Goal: Information Seeking & Learning: Learn about a topic

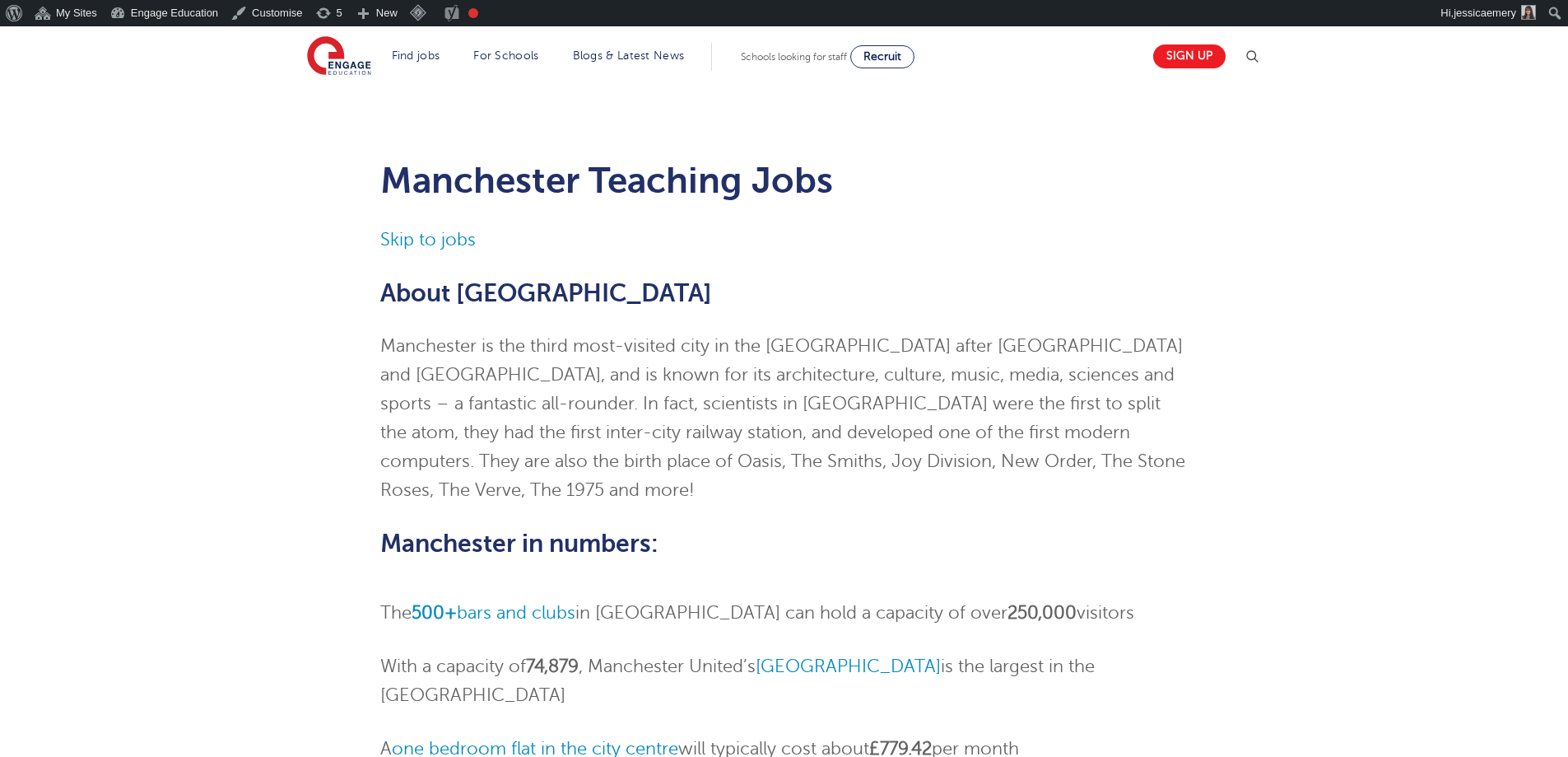
click at [210, 294] on div "Manchester Teaching Jobs Skip to jobs About Manchester Manchester is the third …" at bounding box center [784, 695] width 1568 height 1219
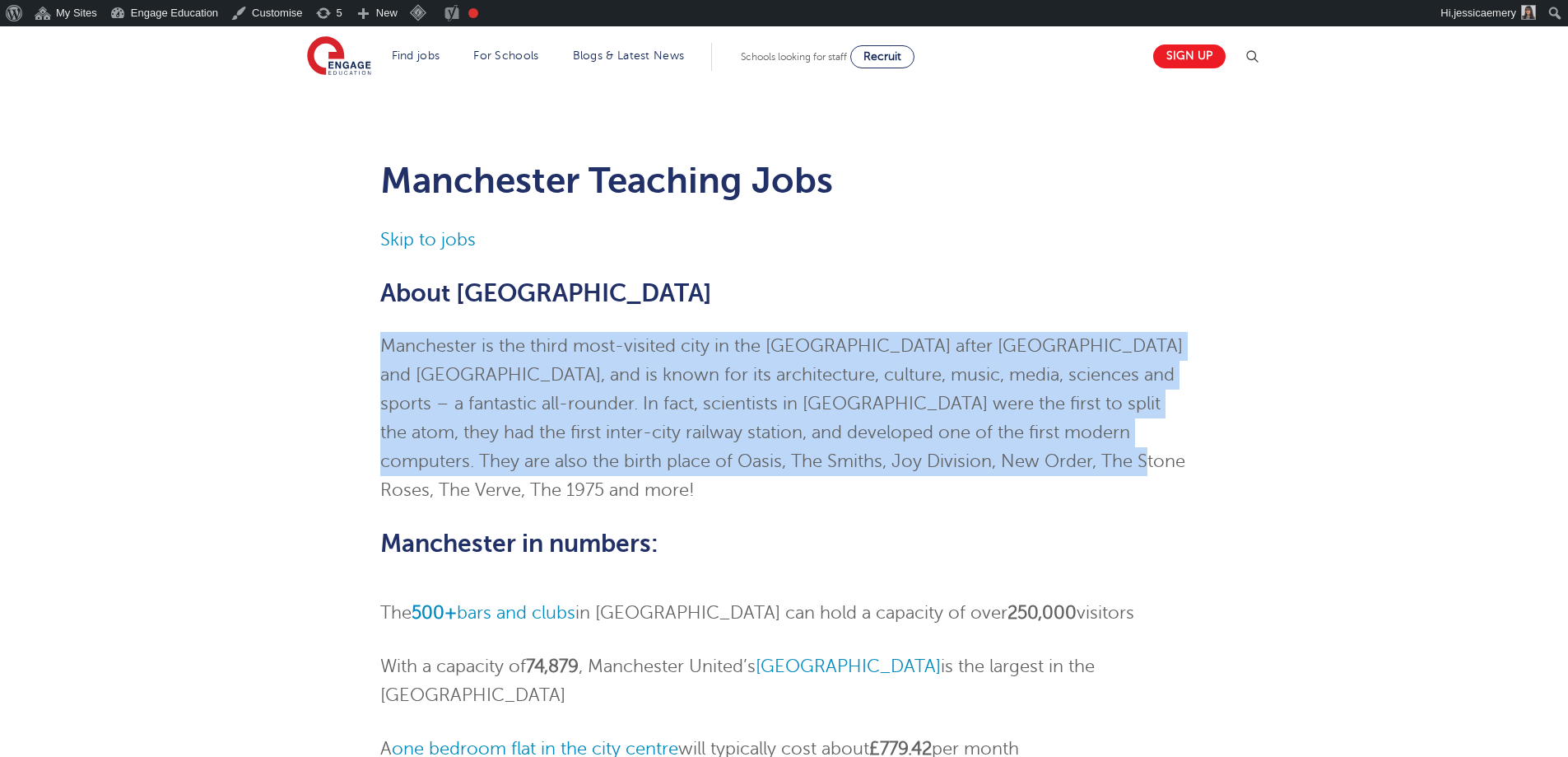
drag, startPoint x: 365, startPoint y: 344, endPoint x: 1057, endPoint y: 460, distance: 701.7
click at [1057, 460] on div "Manchester Teaching Jobs Skip to jobs About Manchester Manchester is the third …" at bounding box center [784, 703] width 998 height 1136
copy p "Manchester is the third most-visited city in the UK after London and Edinburgh,…"
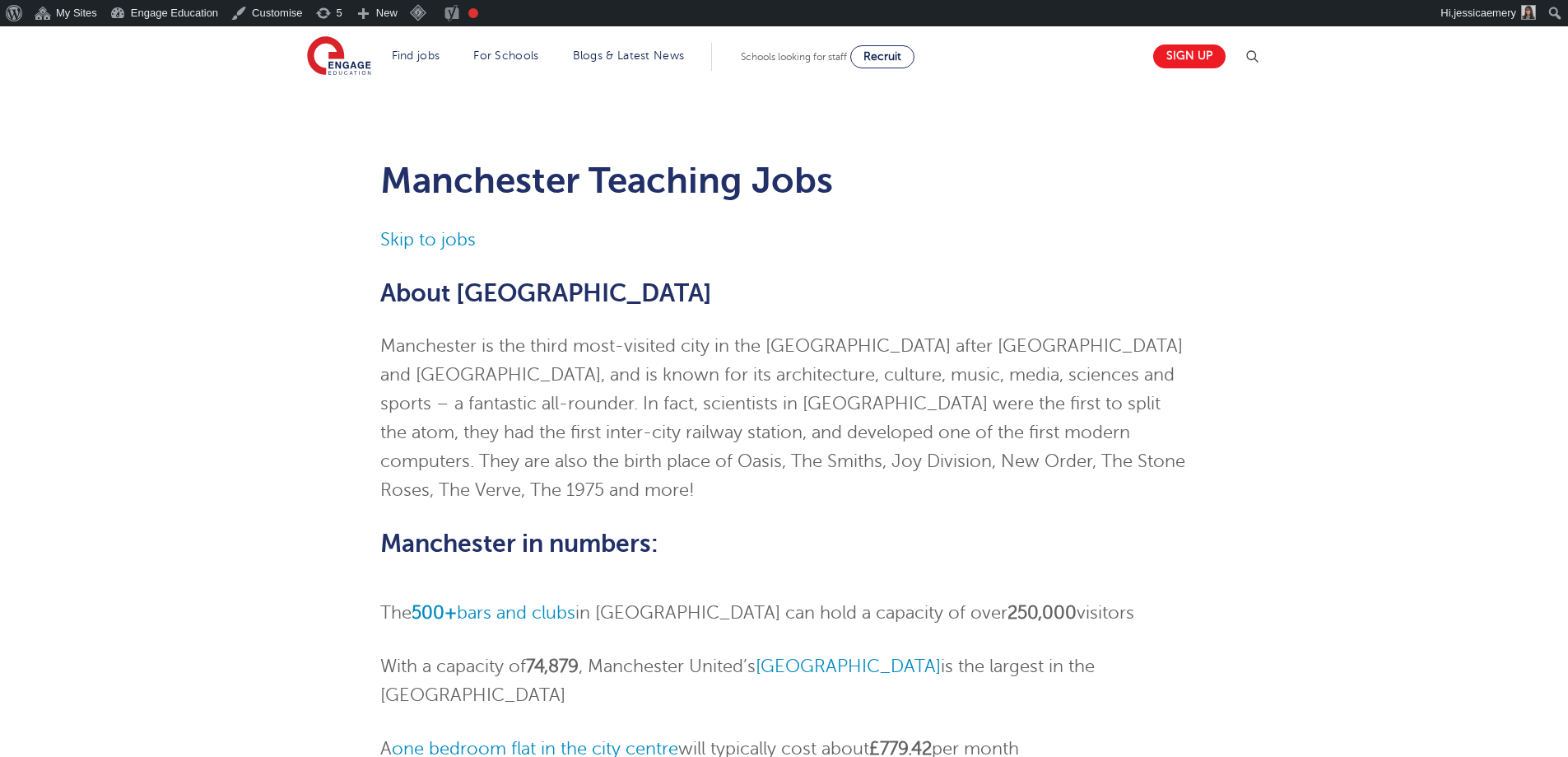
click at [1336, 285] on div "Manchester Teaching Jobs Skip to jobs About Manchester Manchester is the third …" at bounding box center [784, 695] width 1568 height 1219
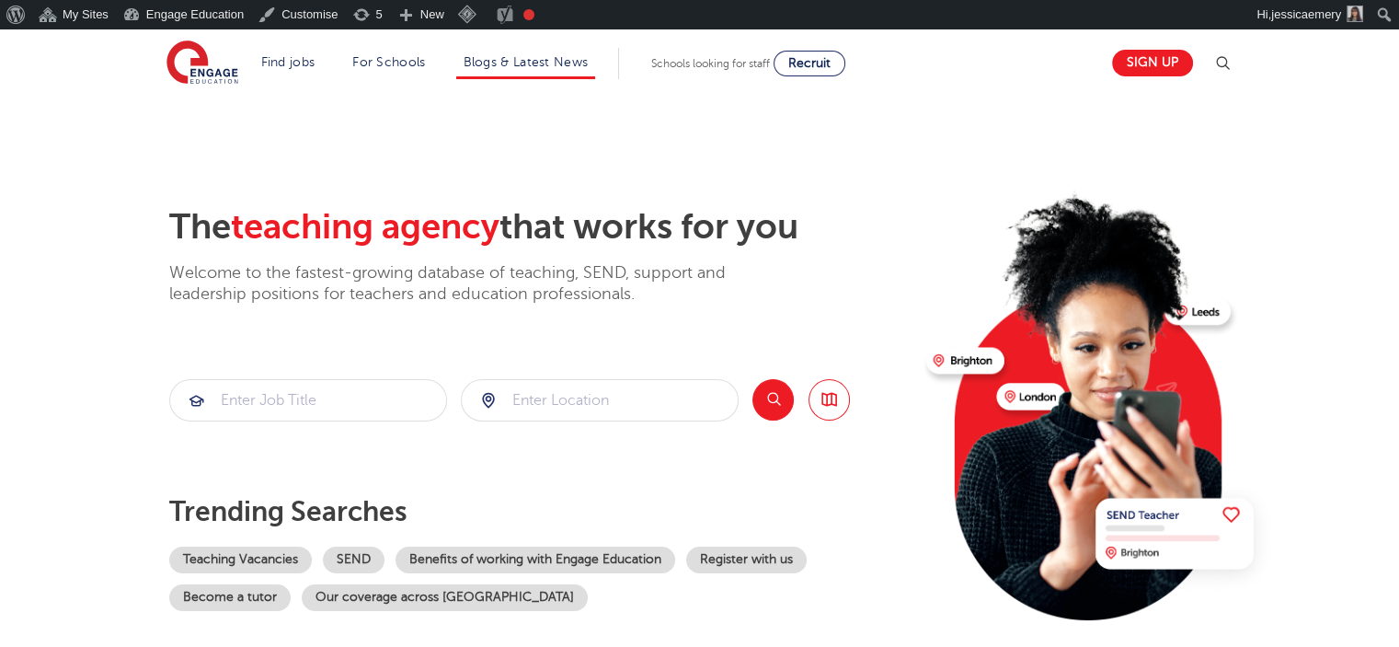
click at [515, 69] on li "Blogs & Latest News" at bounding box center [526, 63] width 140 height 31
click at [514, 64] on link "Blogs & Latest News" at bounding box center [526, 62] width 125 height 14
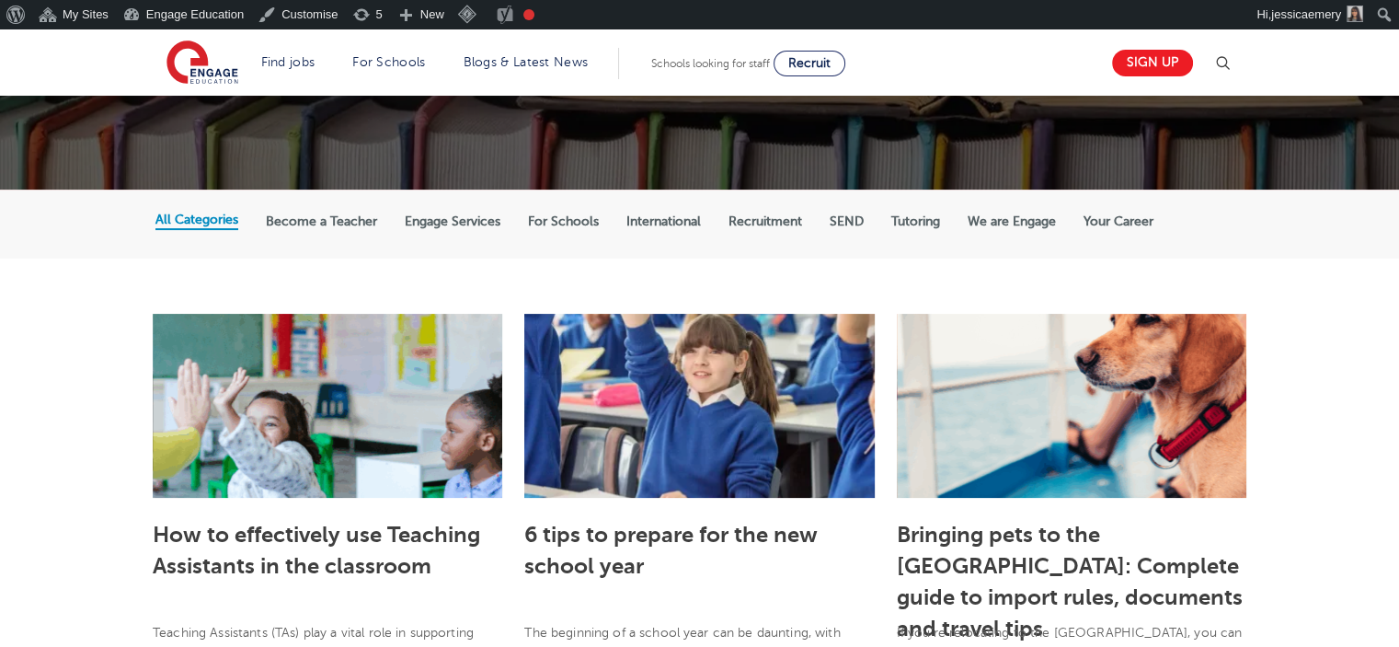
scroll to position [276, 0]
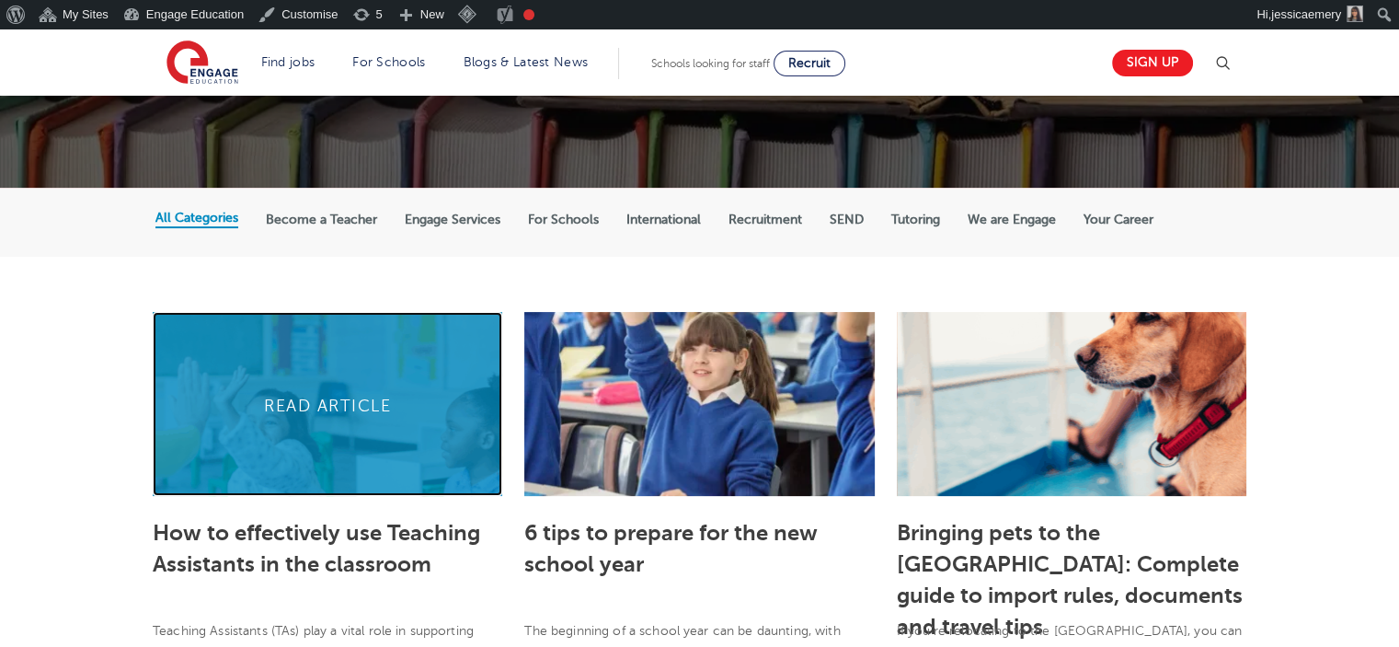
click at [321, 404] on link at bounding box center [328, 404] width 350 height 184
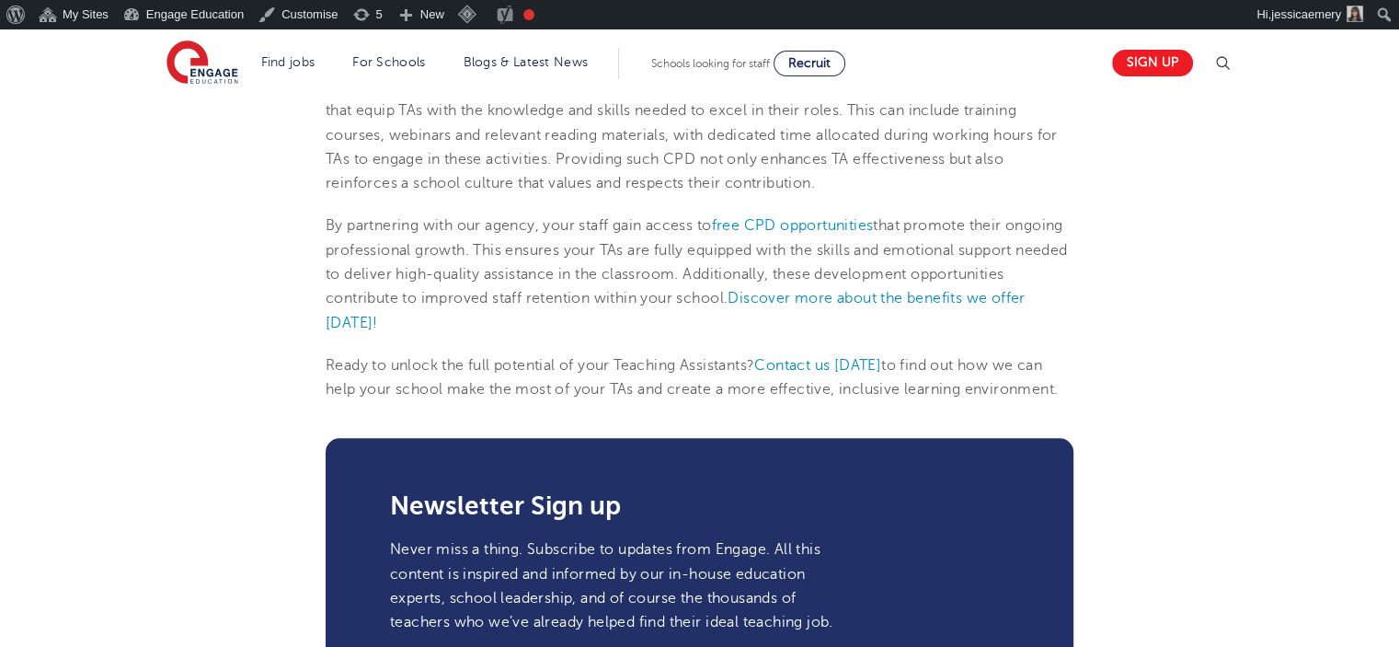
scroll to position [1840, 0]
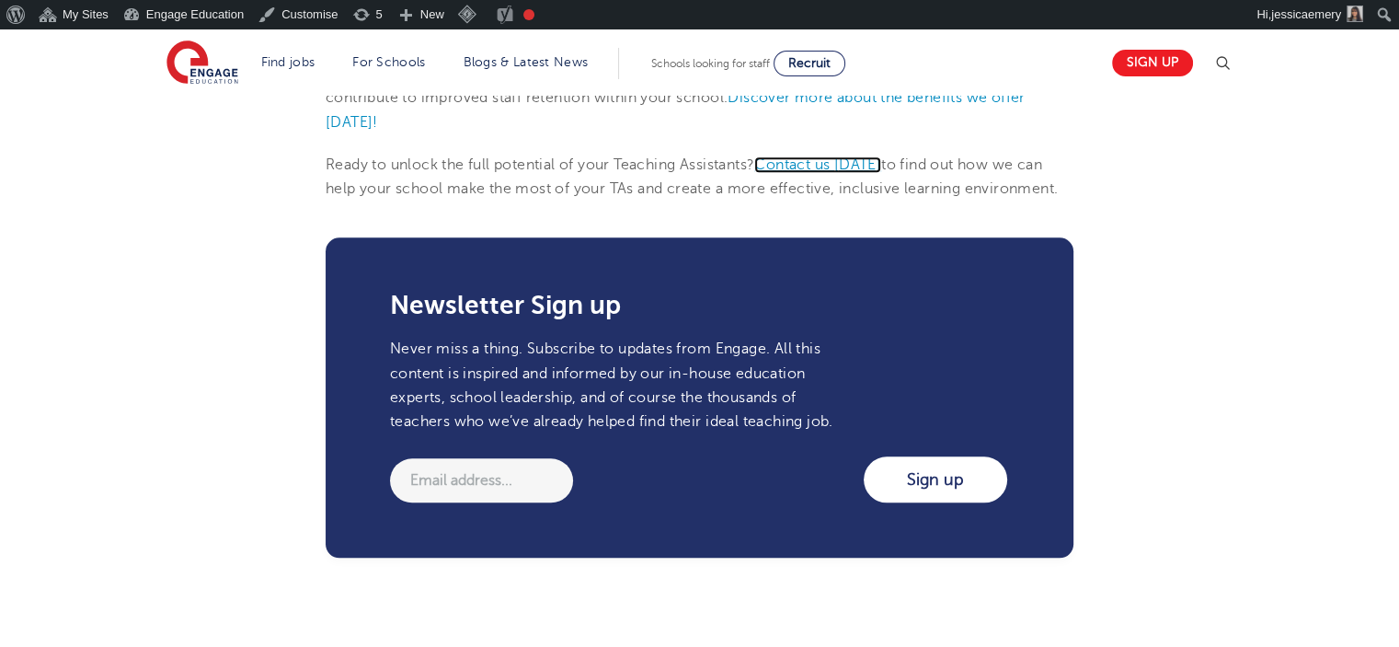
drag, startPoint x: 856, startPoint y: 215, endPoint x: 853, endPoint y: 204, distance: 11.4
click at [856, 173] on link "Contact us [DATE]" at bounding box center [817, 164] width 127 height 17
